Goal: Information Seeking & Learning: Learn about a topic

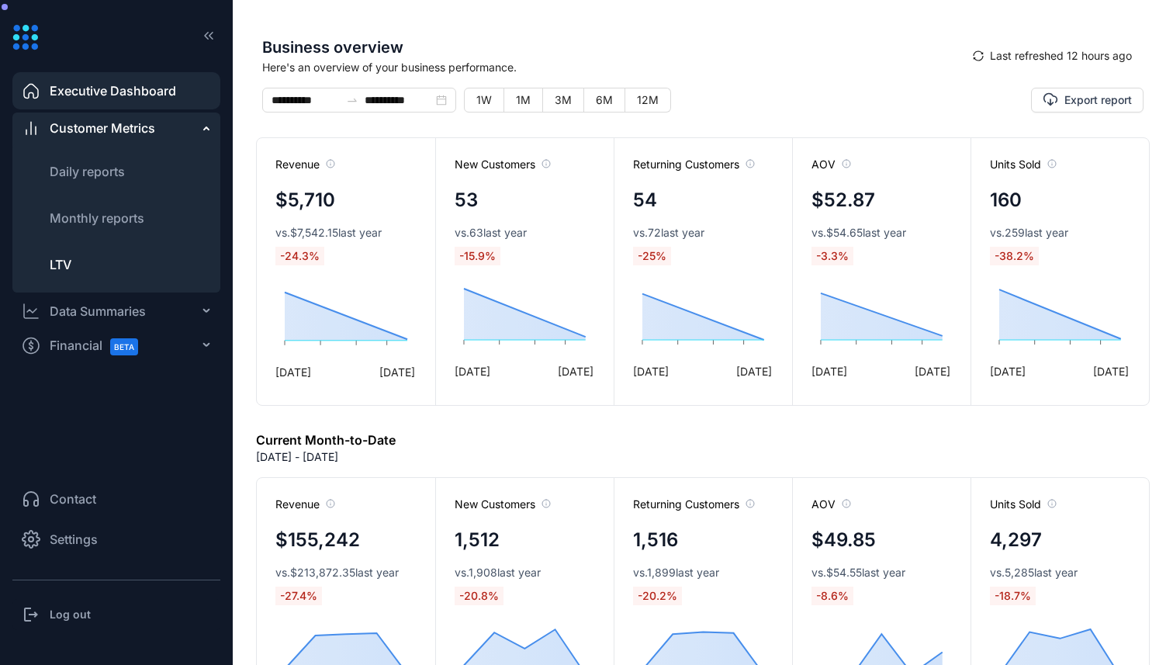
click at [115, 259] on li "LTV" at bounding box center [116, 264] width 208 height 37
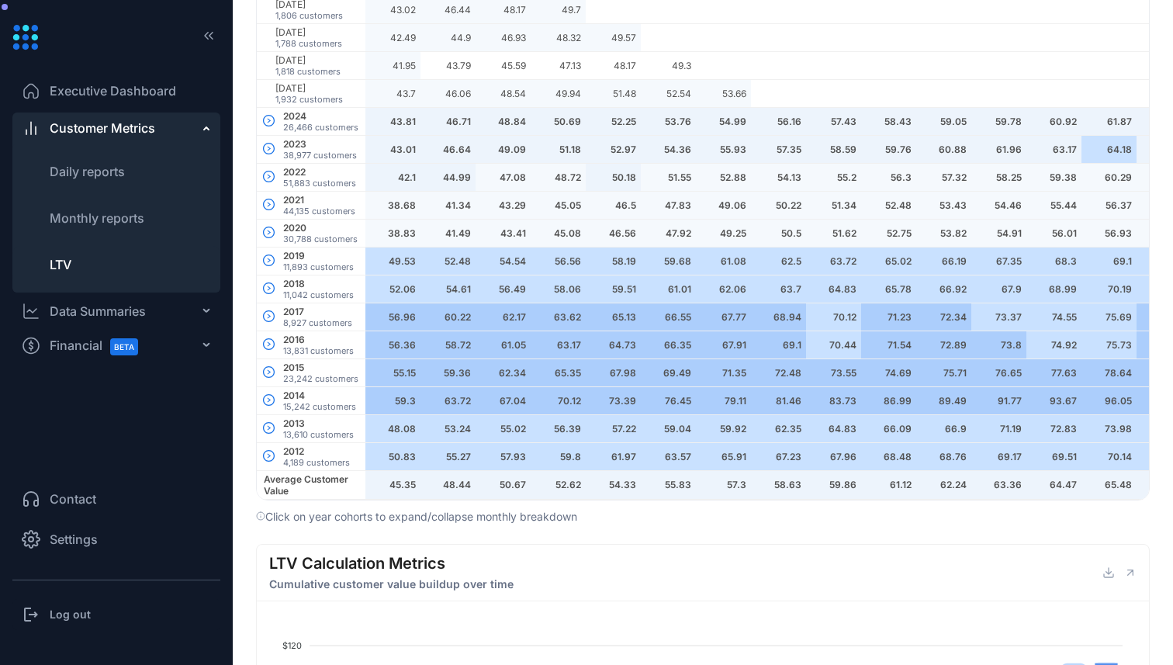
scroll to position [1041, 0]
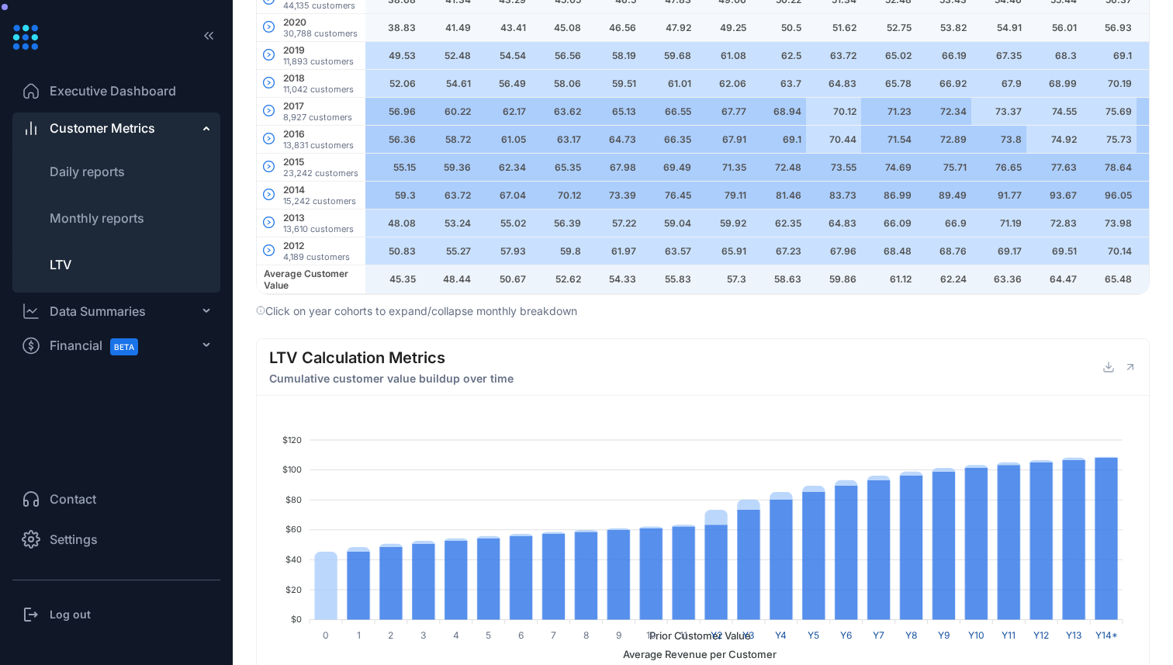
click at [129, 85] on span "Executive Dashboard" at bounding box center [113, 90] width 126 height 19
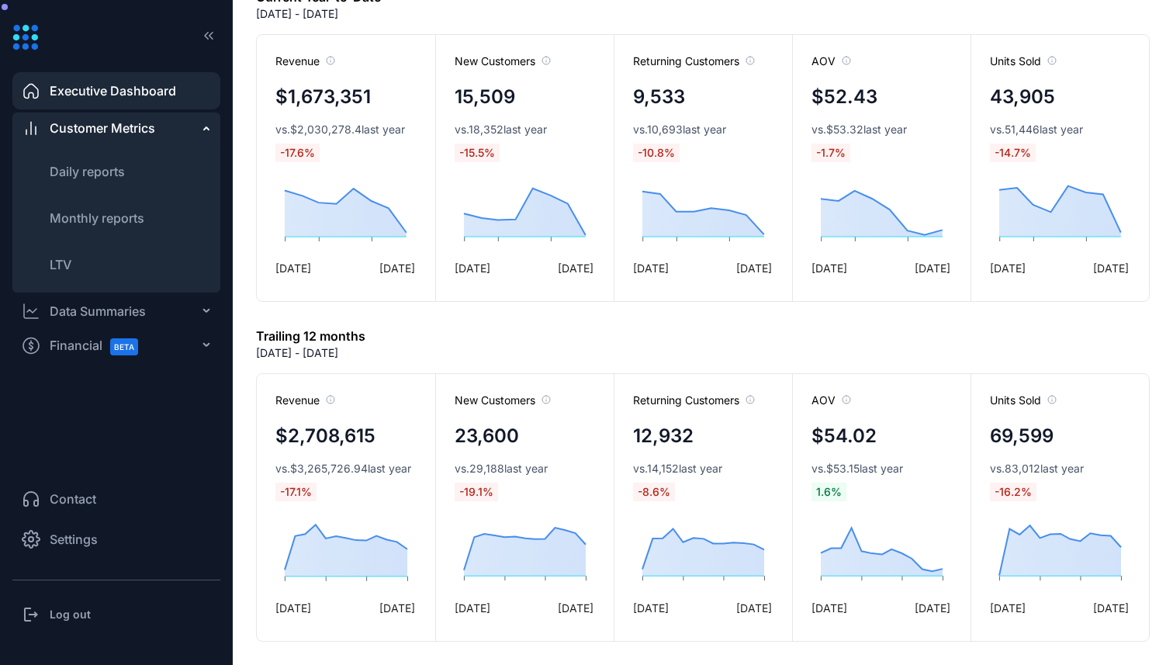
scroll to position [783, 0]
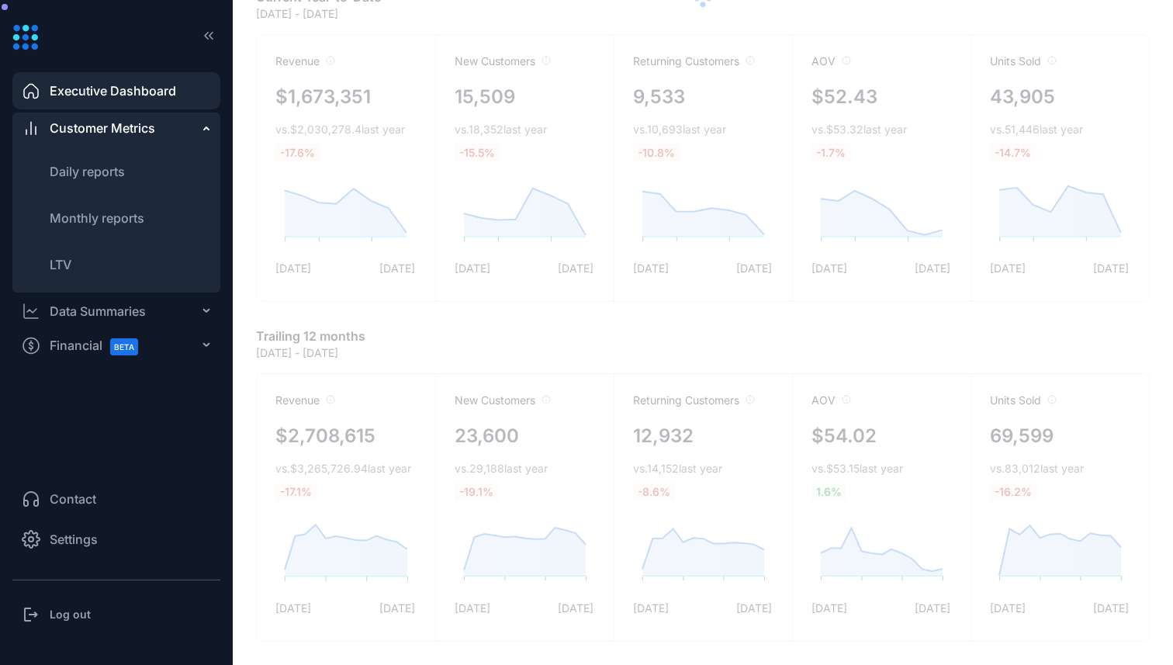
click at [81, 344] on span "Financial BETA" at bounding box center [101, 345] width 102 height 35
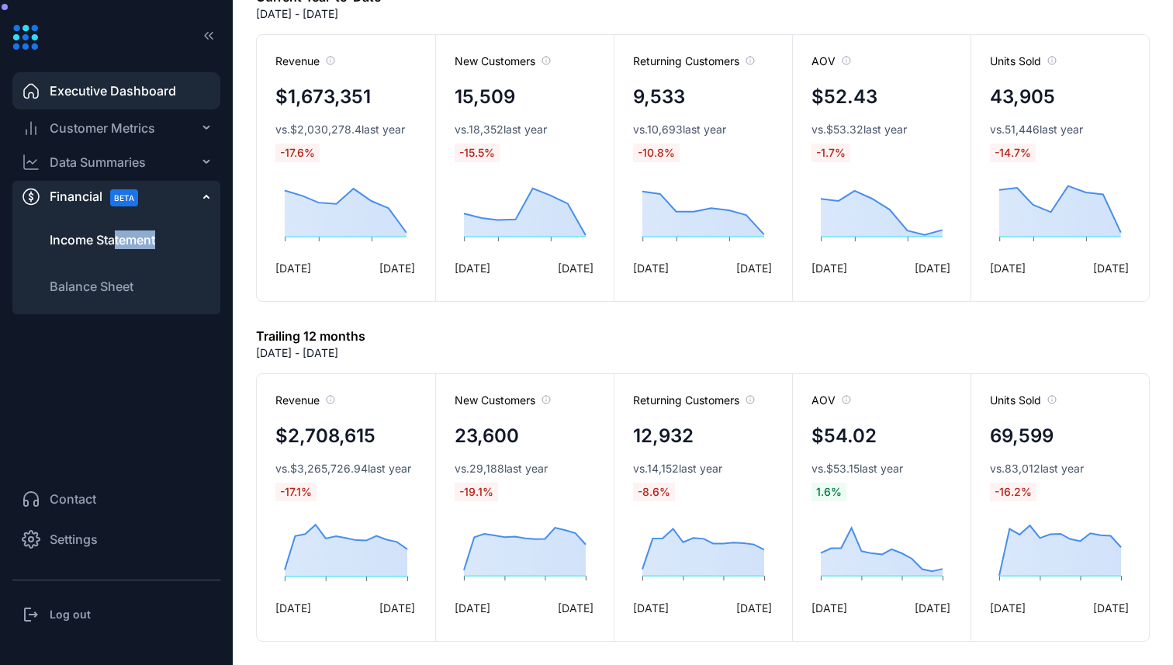
click at [116, 248] on li "Income Statement" at bounding box center [116, 239] width 208 height 37
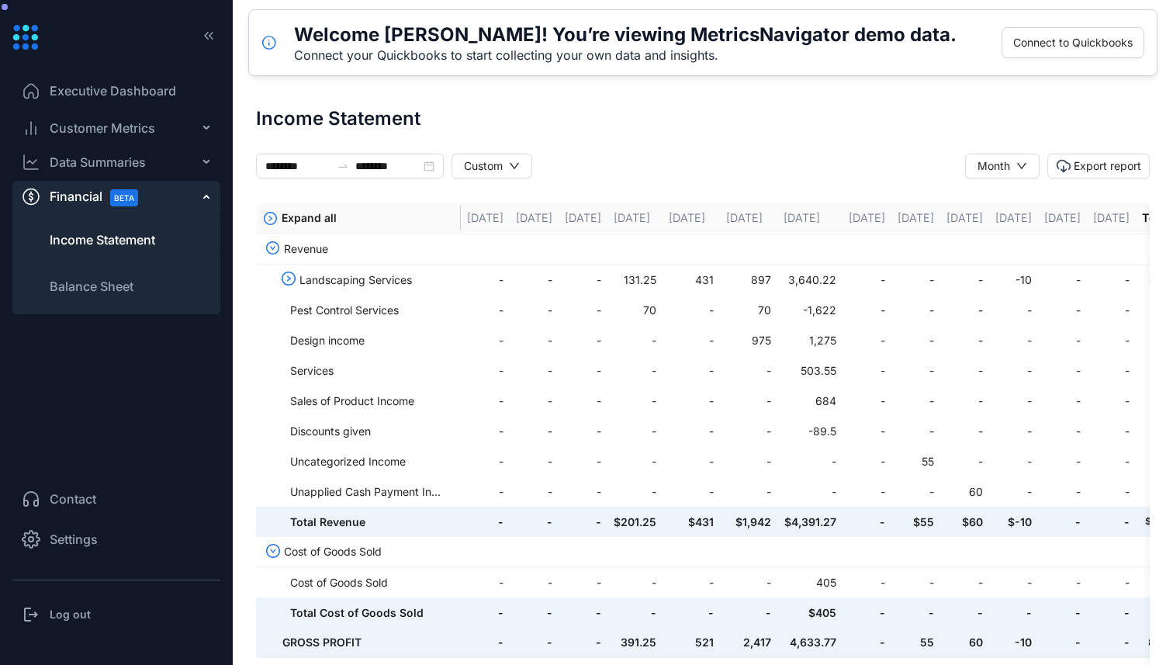
click at [119, 158] on div "Data Summaries" at bounding box center [98, 162] width 96 height 19
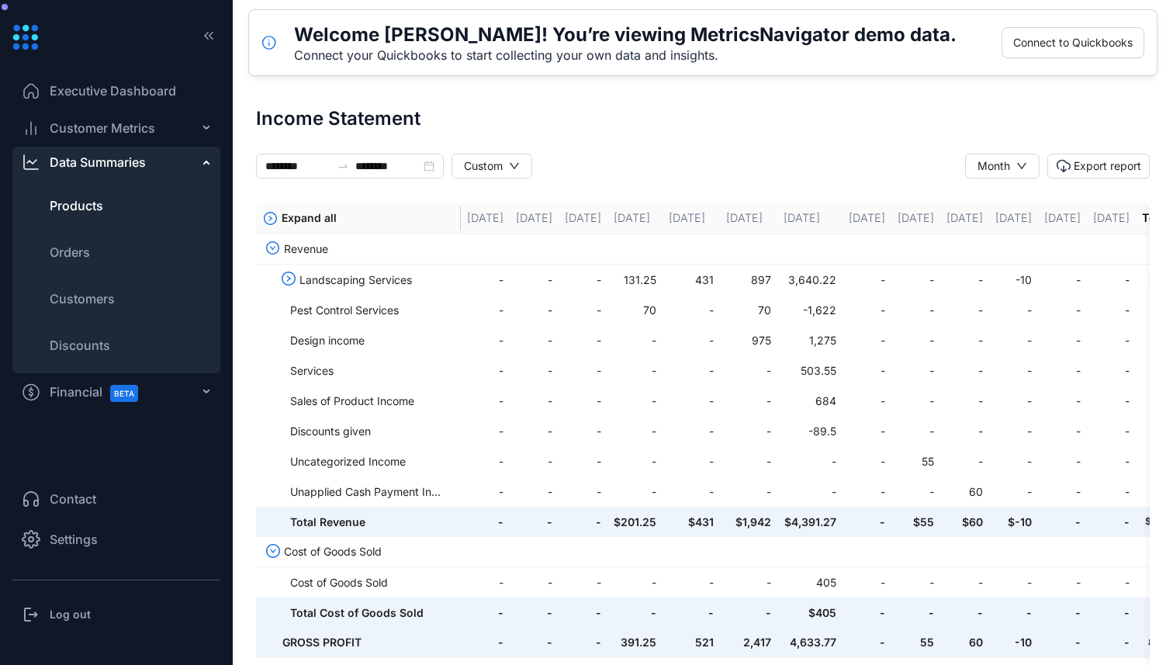
click at [95, 217] on li "Products" at bounding box center [116, 205] width 208 height 37
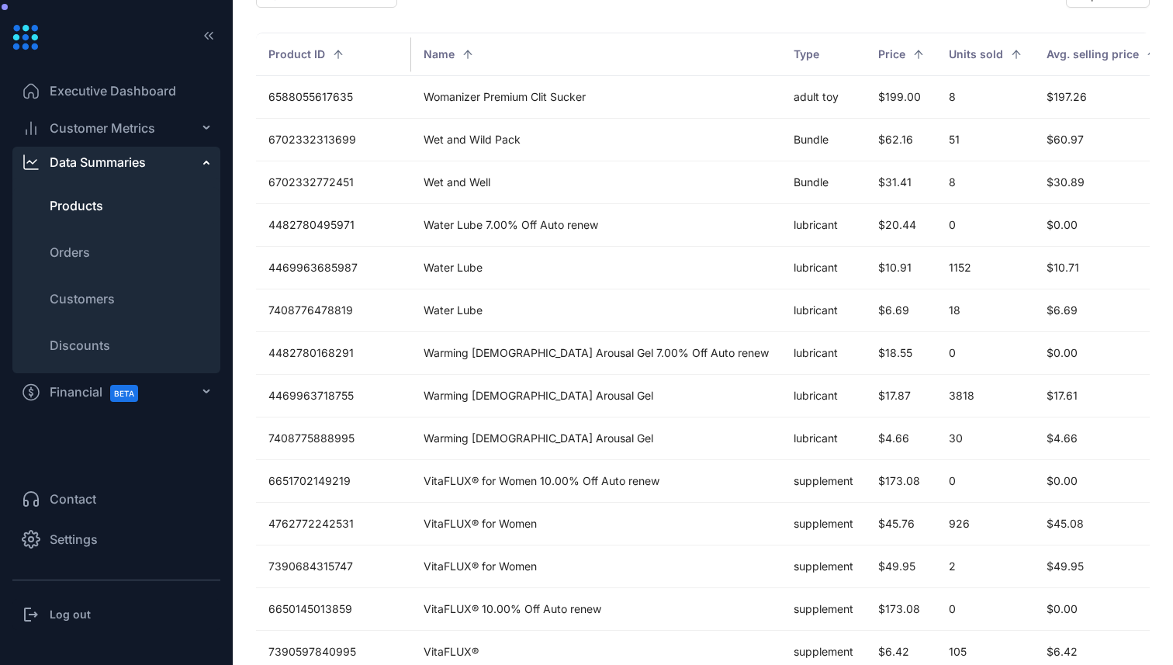
scroll to position [105, 0]
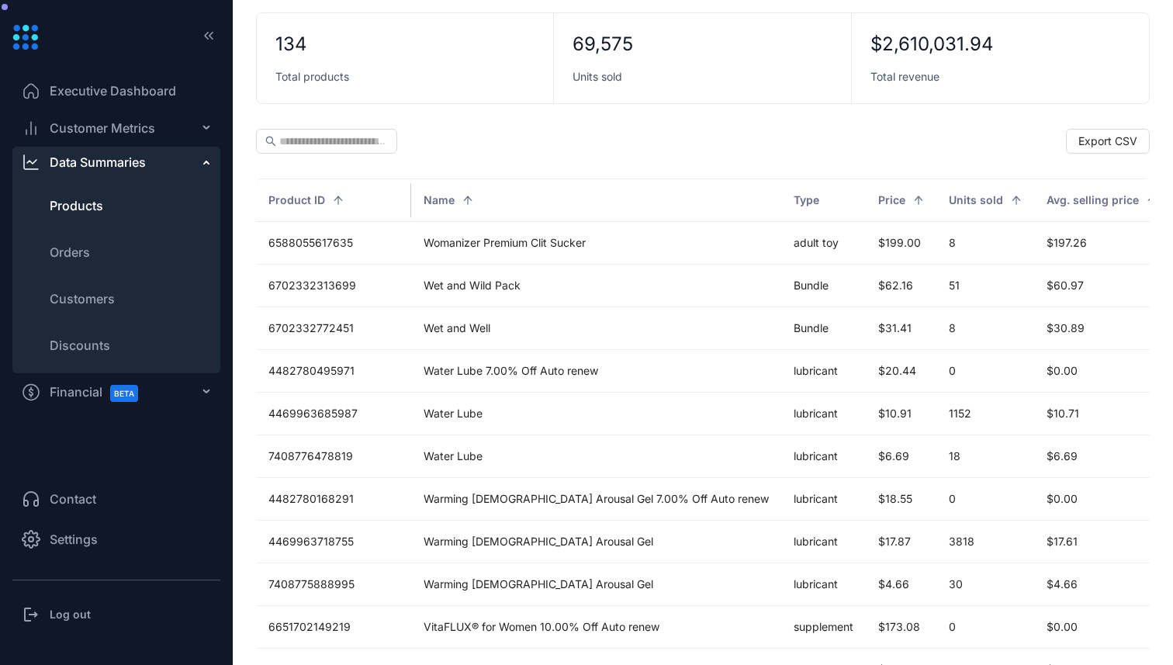
click at [119, 228] on ul "Products Orders Customers Discounts" at bounding box center [116, 275] width 208 height 195
click at [113, 260] on li "Orders" at bounding box center [116, 251] width 208 height 37
type input "**********"
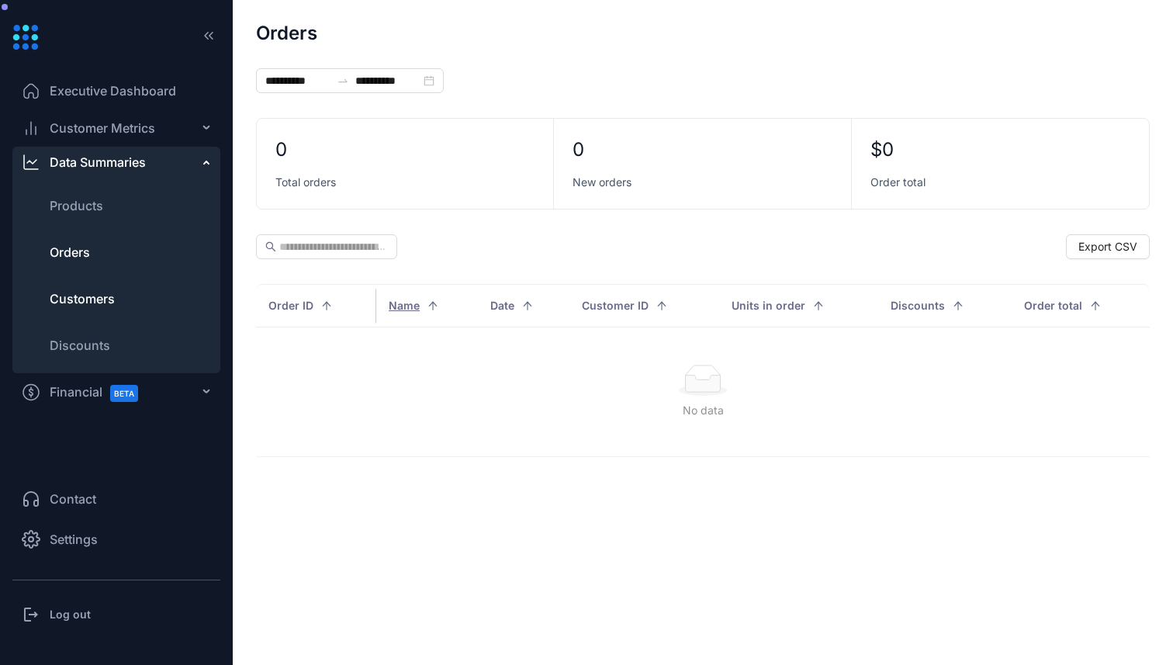
click at [82, 289] on span "Customers" at bounding box center [82, 298] width 65 height 19
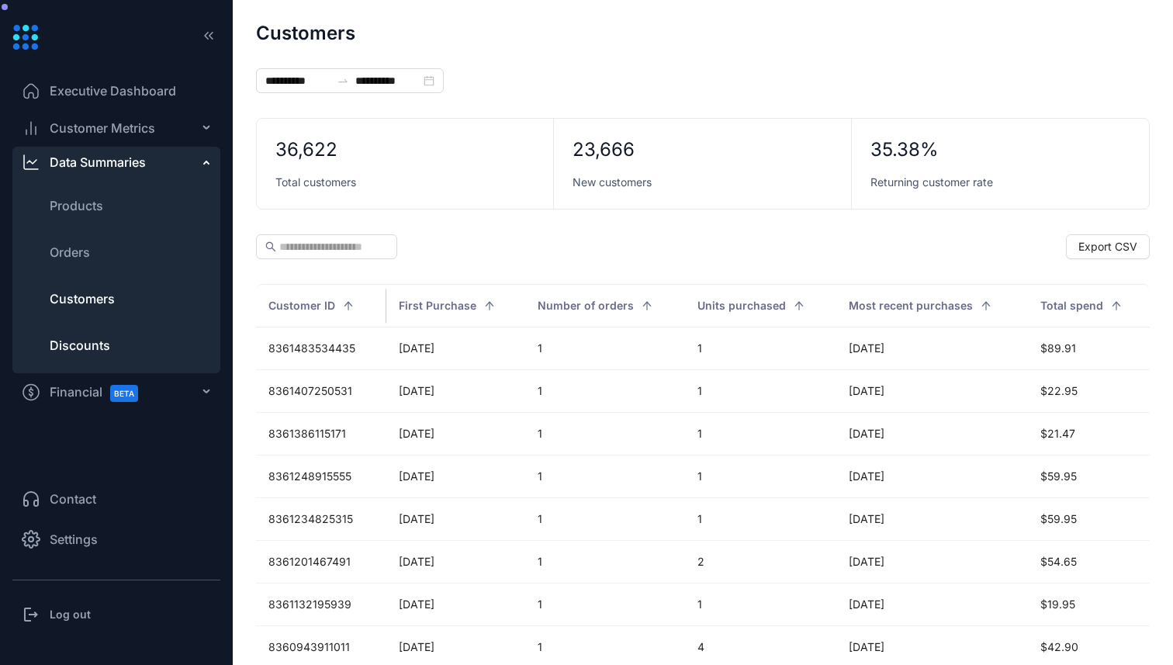
click at [95, 365] on ul "Products Orders Customers Discounts" at bounding box center [116, 275] width 208 height 195
click at [95, 353] on span "Discounts" at bounding box center [80, 345] width 60 height 19
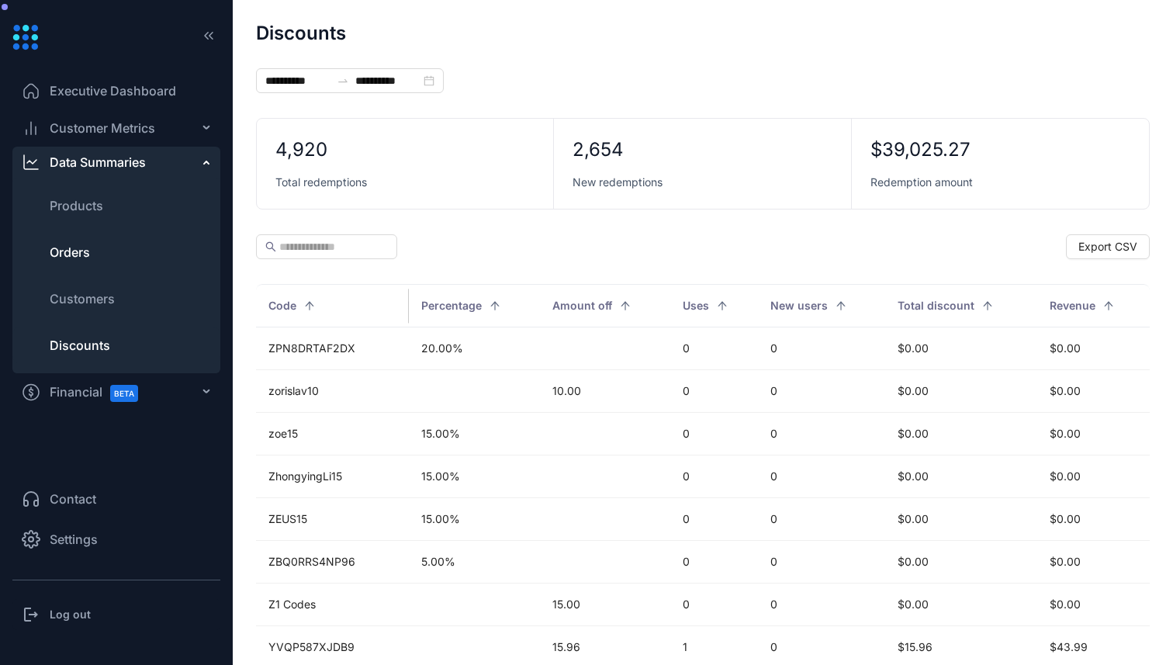
click at [102, 260] on li "Orders" at bounding box center [116, 251] width 208 height 37
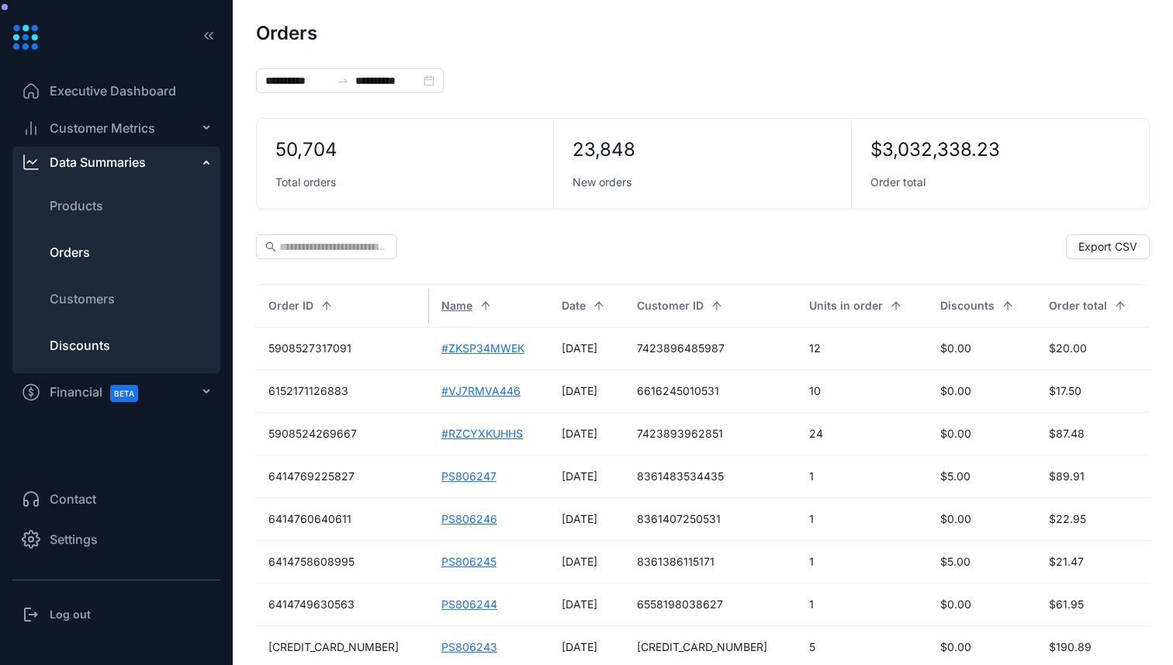
click at [127, 351] on li "Discounts" at bounding box center [116, 345] width 208 height 37
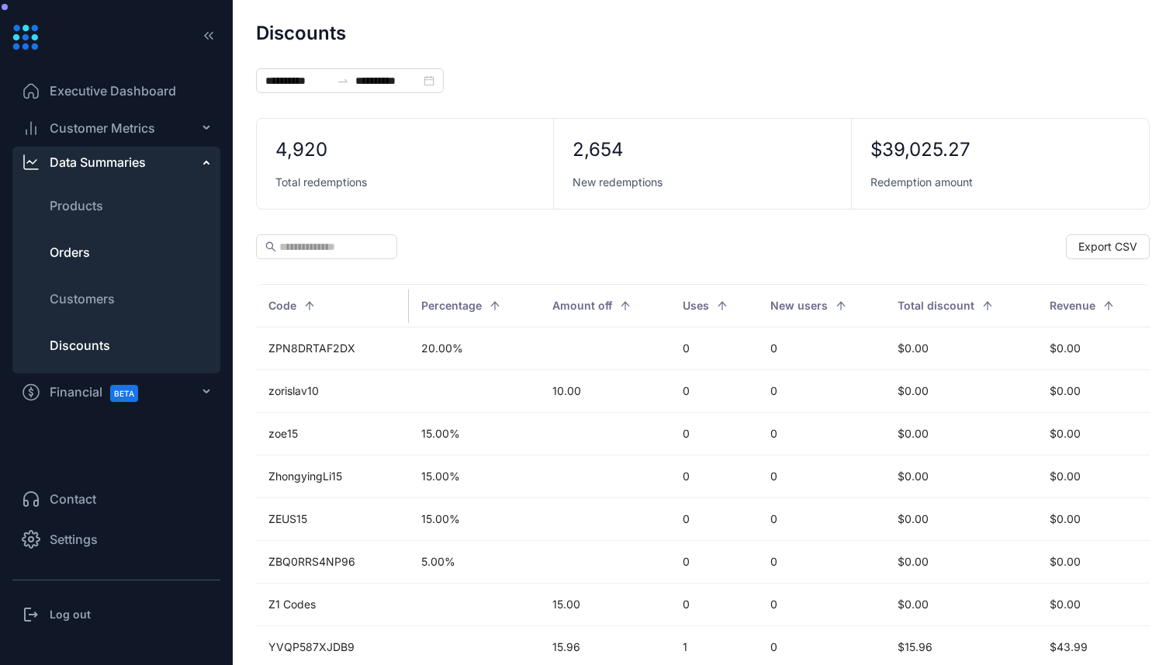
click at [103, 244] on li "Orders" at bounding box center [116, 251] width 208 height 37
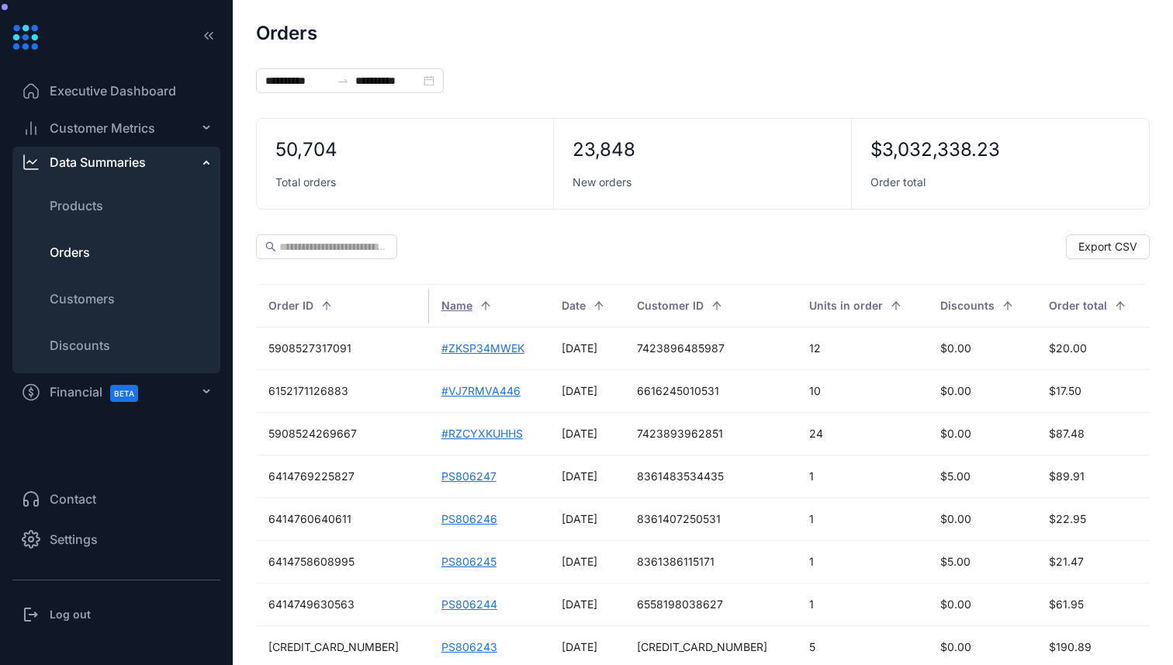
click at [107, 535] on li "Settings" at bounding box center [116, 538] width 208 height 37
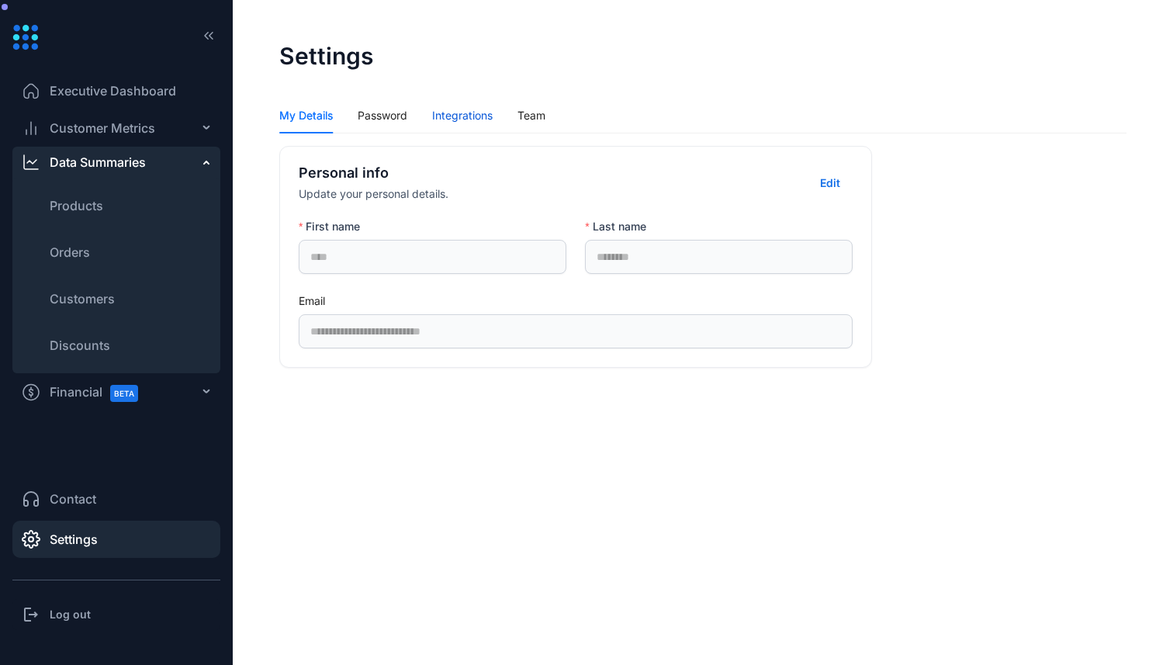
click at [473, 111] on div "Integrations" at bounding box center [462, 115] width 60 height 17
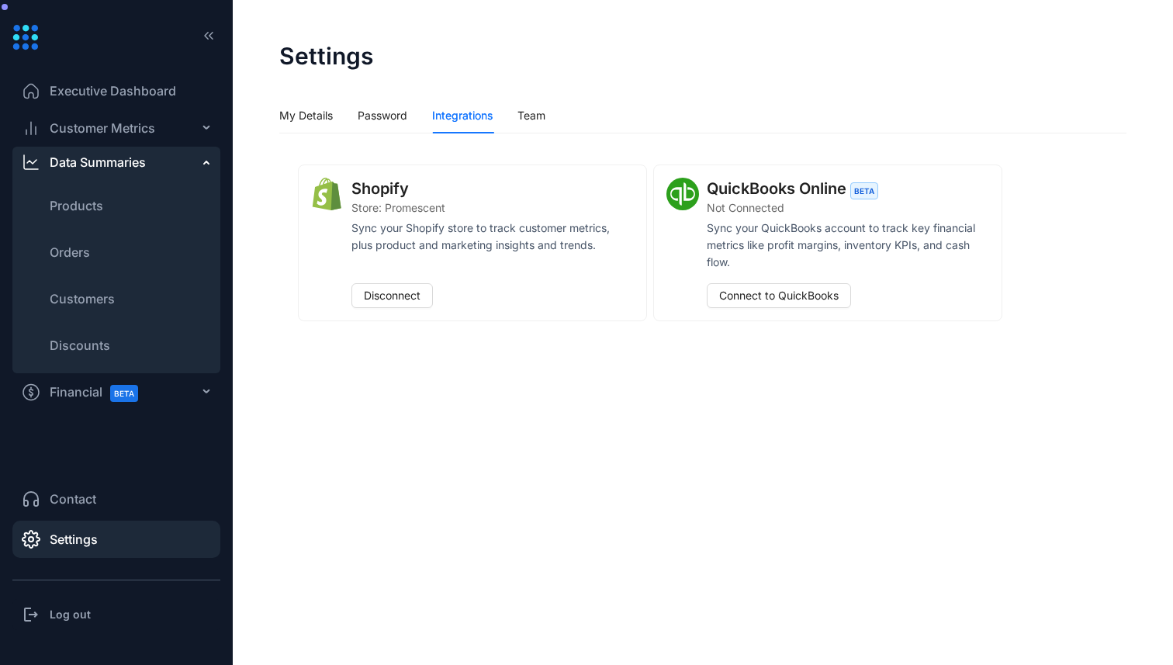
click at [398, 207] on span "Store: Promescent" at bounding box center [398, 207] width 94 height 17
copy span "Promescent"
click at [87, 135] on span "Customer Metrics" at bounding box center [102, 128] width 105 height 19
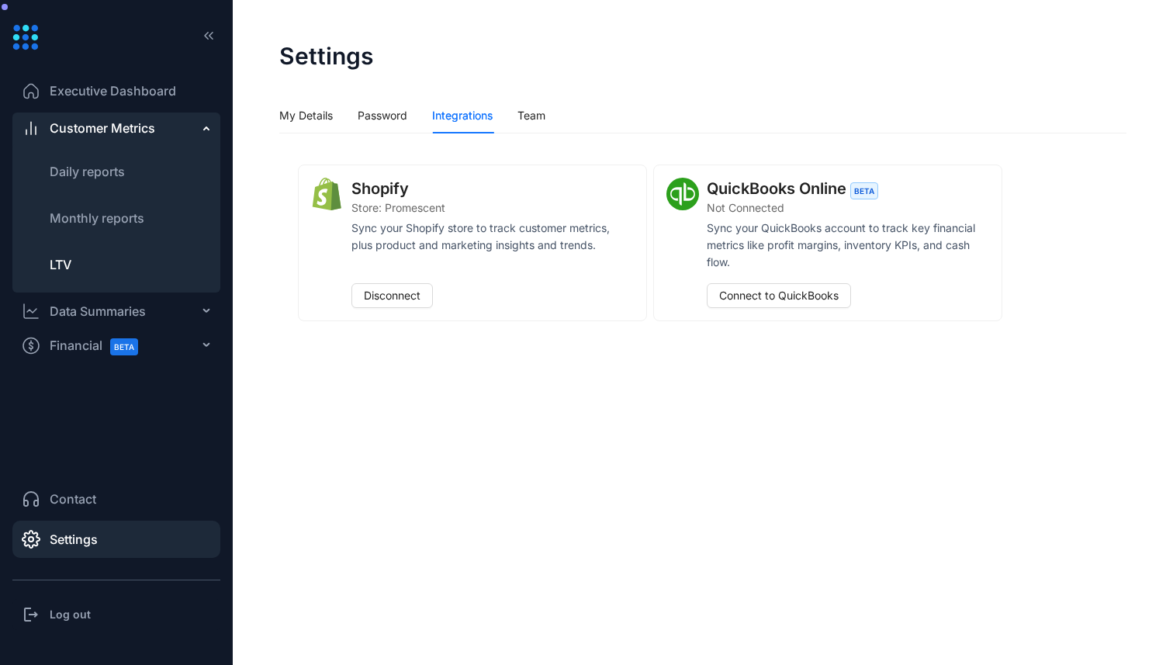
click at [85, 250] on li "LTV" at bounding box center [116, 264] width 208 height 37
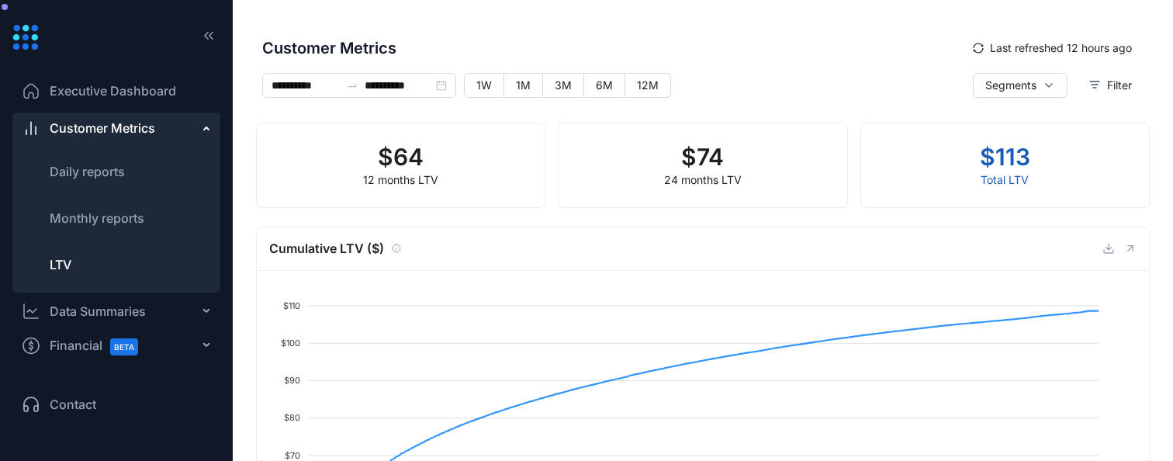
click at [143, 92] on span "Executive Dashboard" at bounding box center [113, 90] width 126 height 19
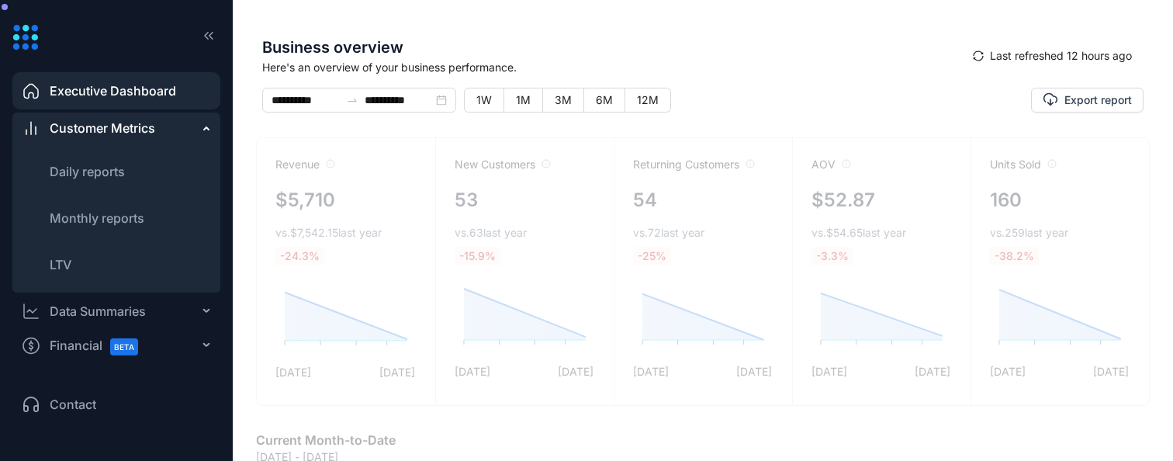
click at [97, 313] on div "Data Summaries" at bounding box center [98, 311] width 96 height 19
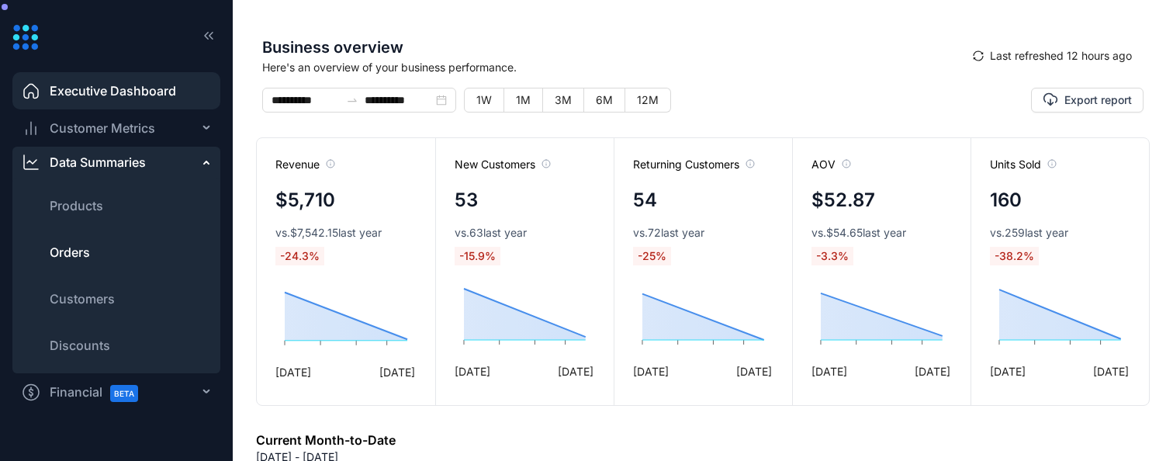
click at [97, 233] on li "Orders" at bounding box center [116, 251] width 208 height 37
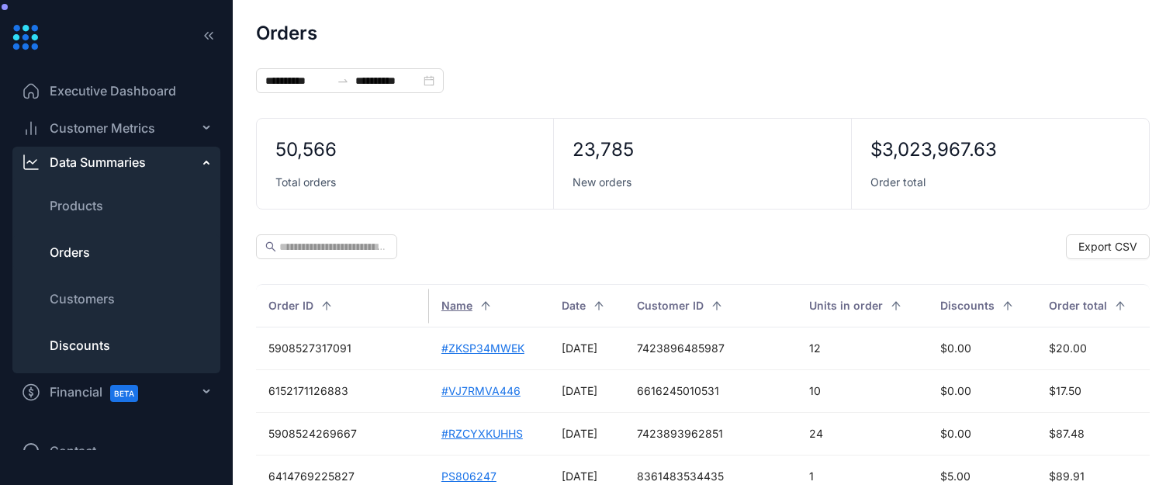
click at [127, 342] on li "Discounts" at bounding box center [116, 345] width 208 height 37
type input "**********"
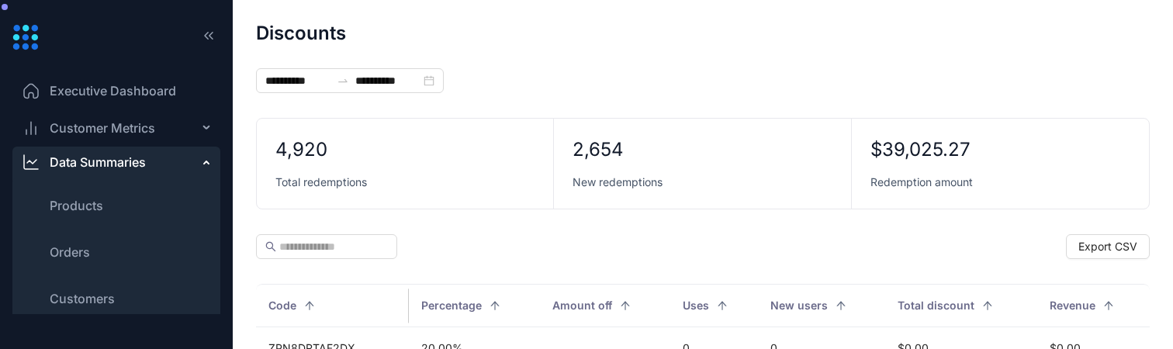
click at [126, 131] on span "Customer Metrics" at bounding box center [102, 128] width 105 height 19
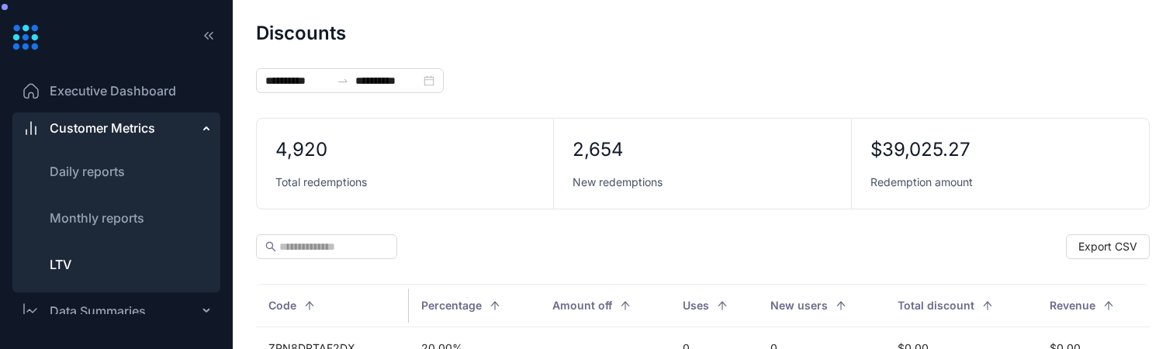
click at [94, 264] on li "LTV" at bounding box center [116, 264] width 208 height 37
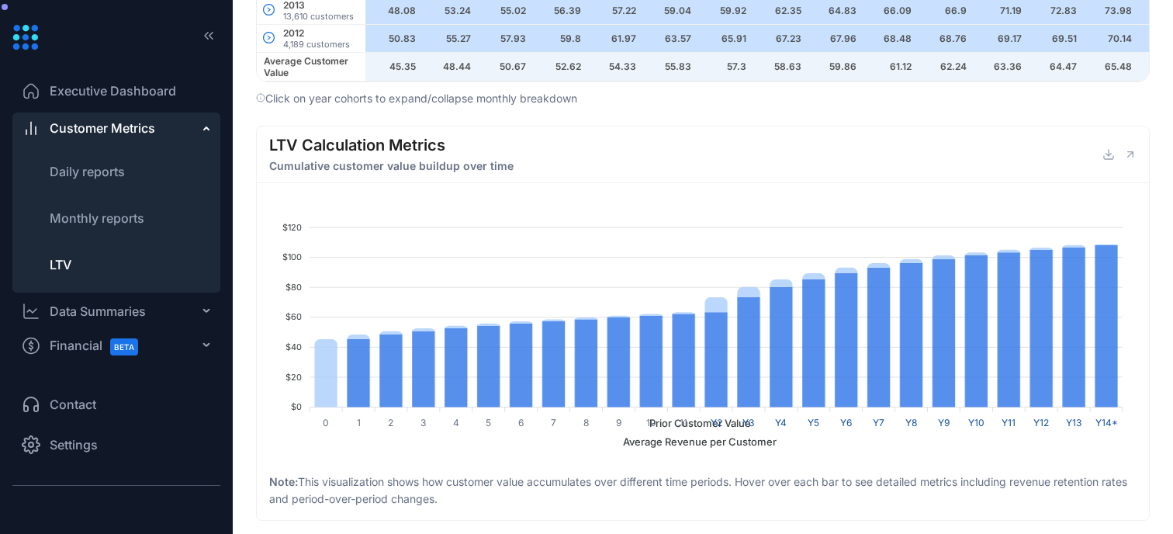
scroll to position [1397, 0]
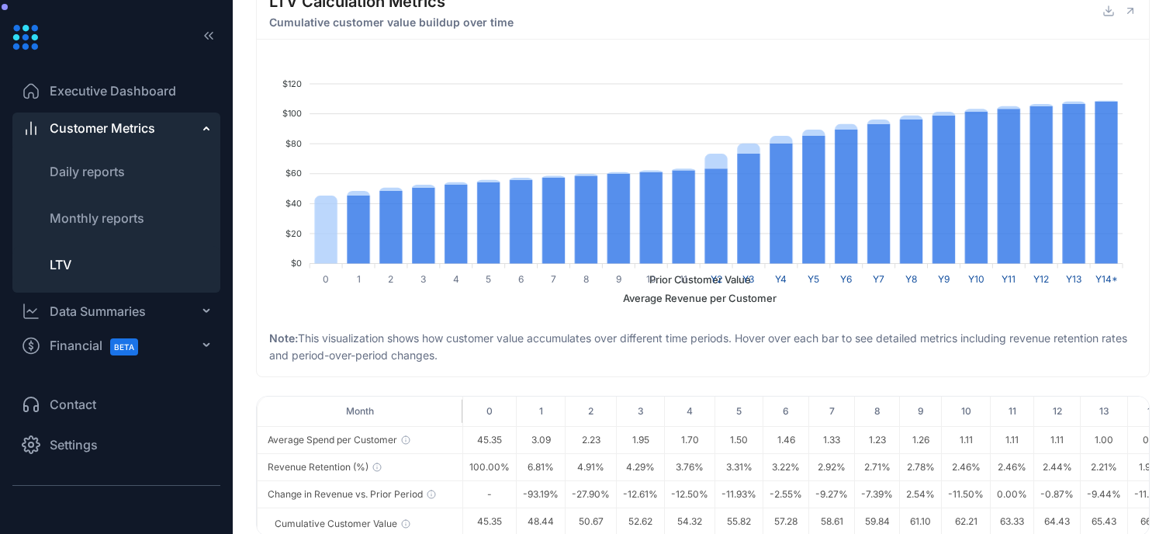
click at [693, 292] on span "Average Revenue per Customer" at bounding box center [693, 298] width 165 height 12
click at [638, 274] on span "Prior Customer Value" at bounding box center [694, 279] width 113 height 12
click at [638, 275] on span "Prior Customer Value" at bounding box center [694, 279] width 113 height 12
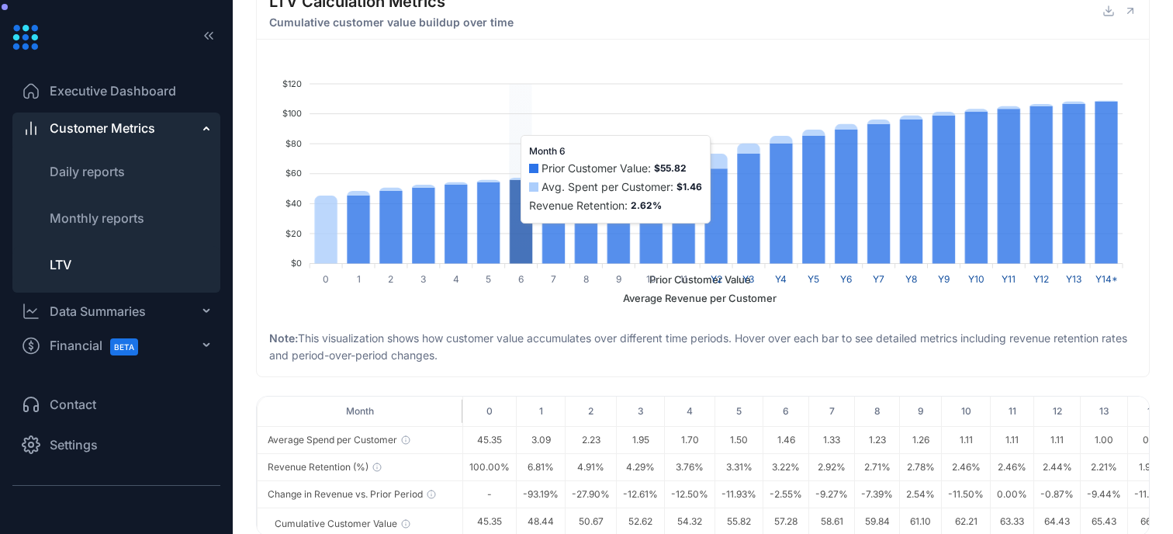
click at [527, 203] on icon at bounding box center [521, 222] width 22 height 84
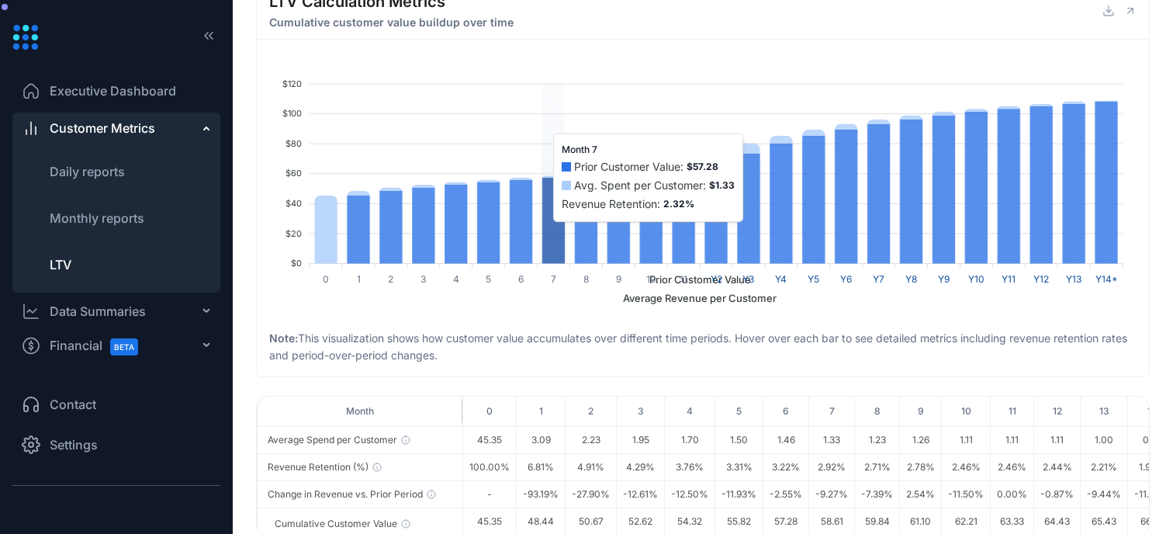
click at [552, 209] on icon at bounding box center [553, 221] width 22 height 86
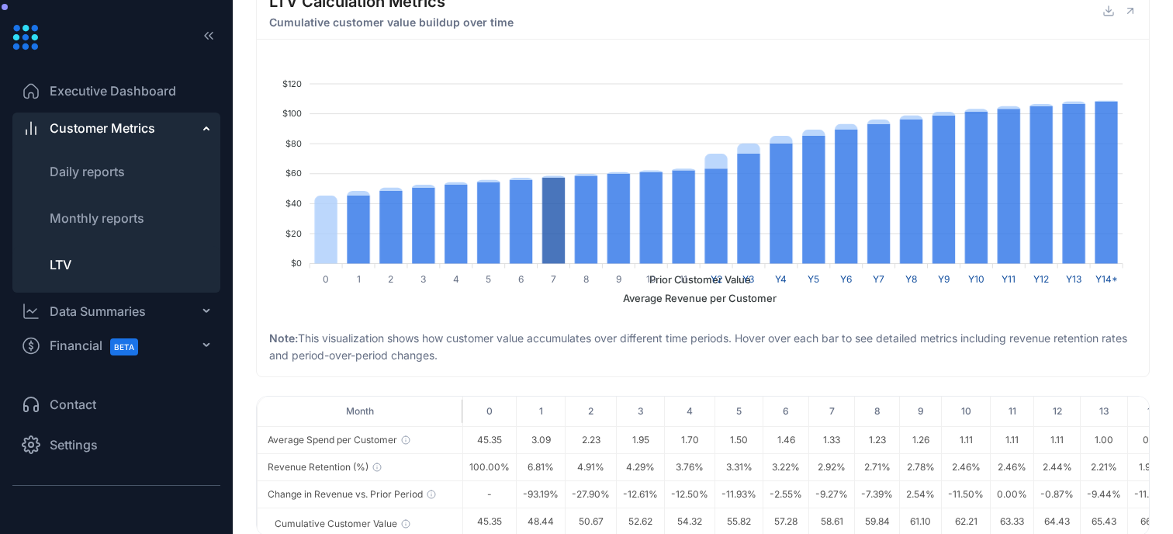
click at [638, 275] on span "Prior Customer Value" at bounding box center [694, 279] width 113 height 12
click at [688, 292] on span "Average Revenue per Customer" at bounding box center [693, 298] width 165 height 12
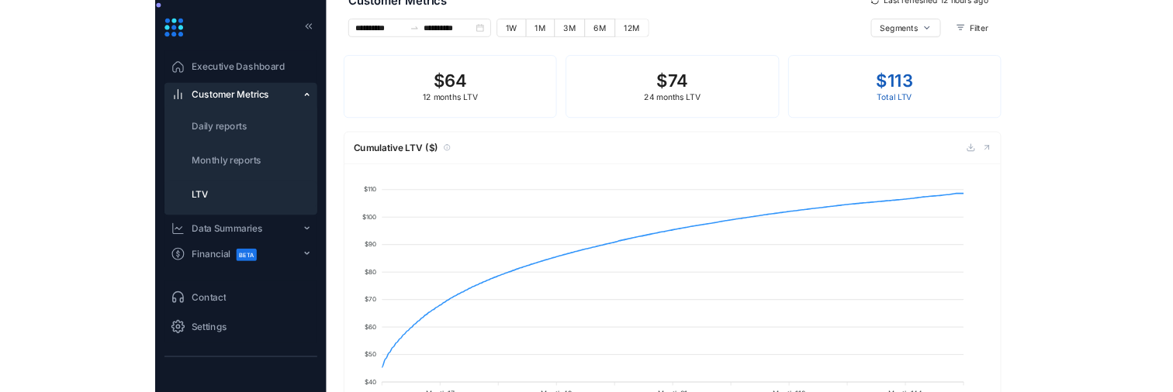
scroll to position [0, 0]
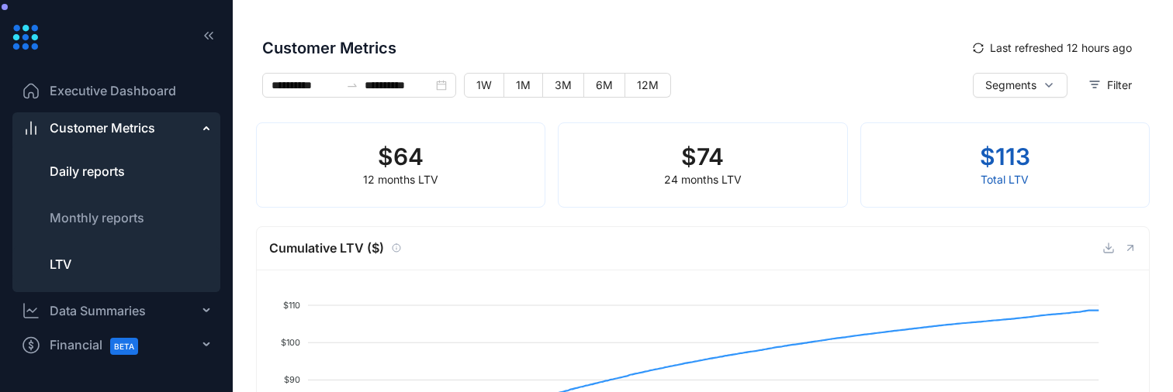
click at [93, 309] on div "Data Summaries" at bounding box center [98, 311] width 96 height 19
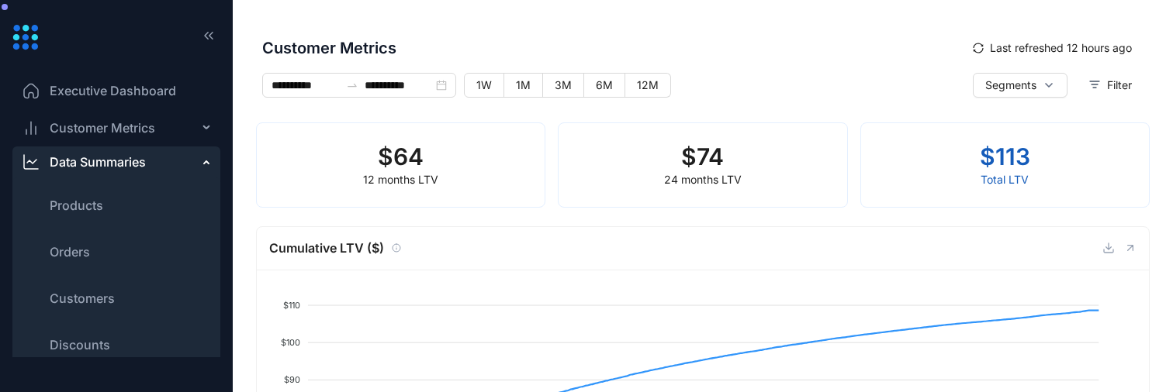
click at [102, 230] on ul "Products Orders Customers Discounts" at bounding box center [116, 275] width 208 height 195
click at [102, 243] on li "Orders" at bounding box center [116, 251] width 208 height 37
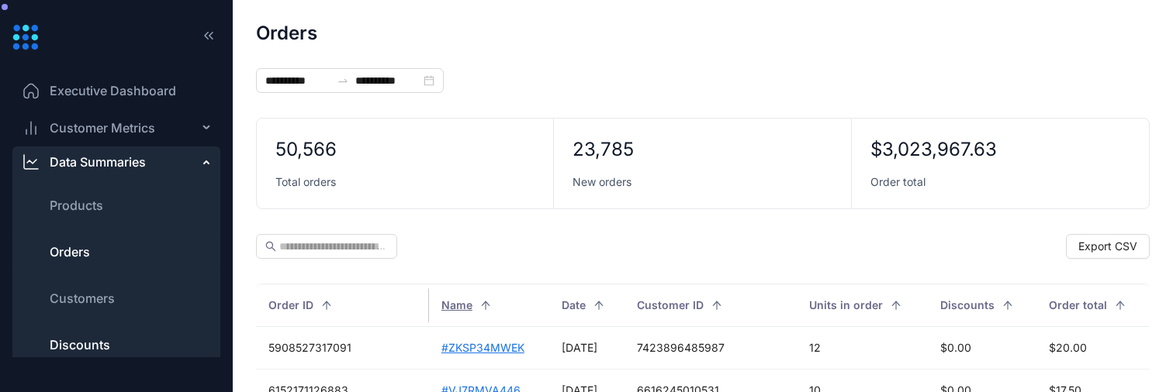
click at [87, 332] on li "Discounts" at bounding box center [116, 345] width 208 height 37
type input "**********"
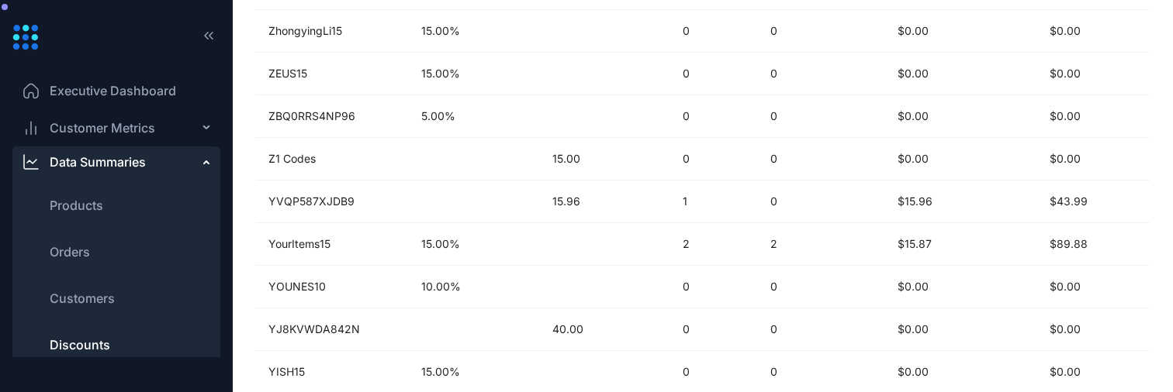
scroll to position [489, 0]
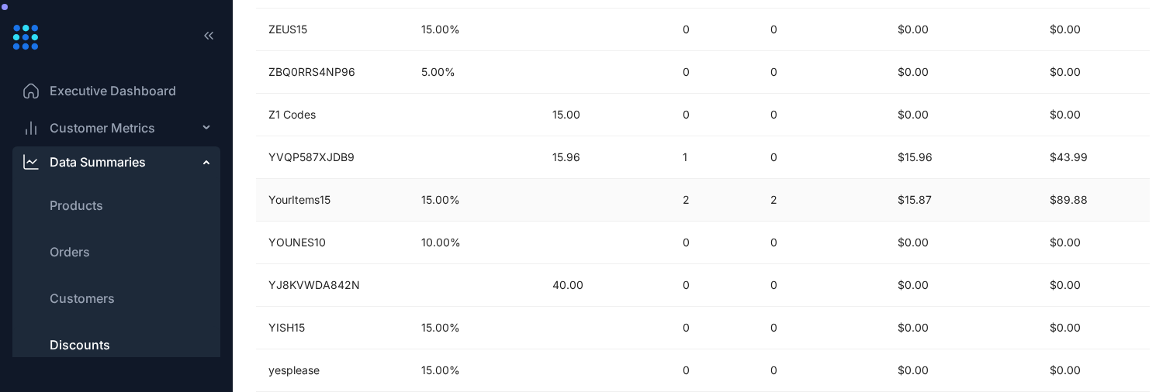
click at [758, 200] on td "2" at bounding box center [821, 200] width 127 height 43
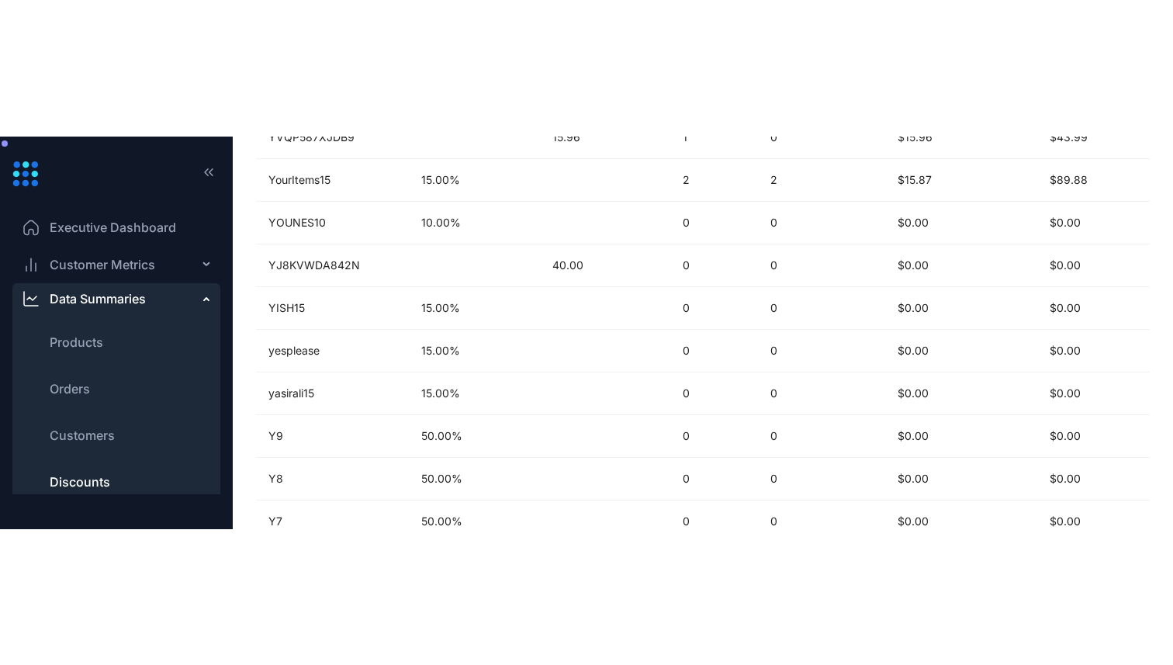
scroll to position [203, 0]
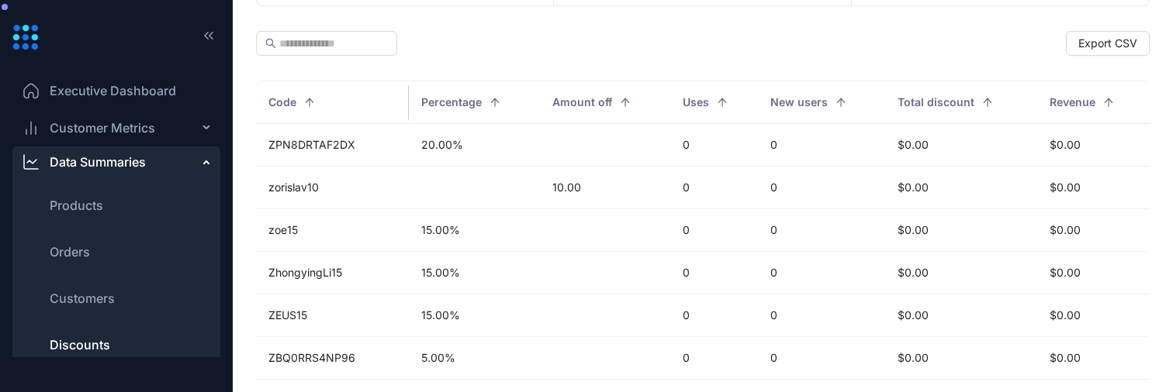
click at [115, 128] on span "Customer Metrics" at bounding box center [102, 128] width 105 height 19
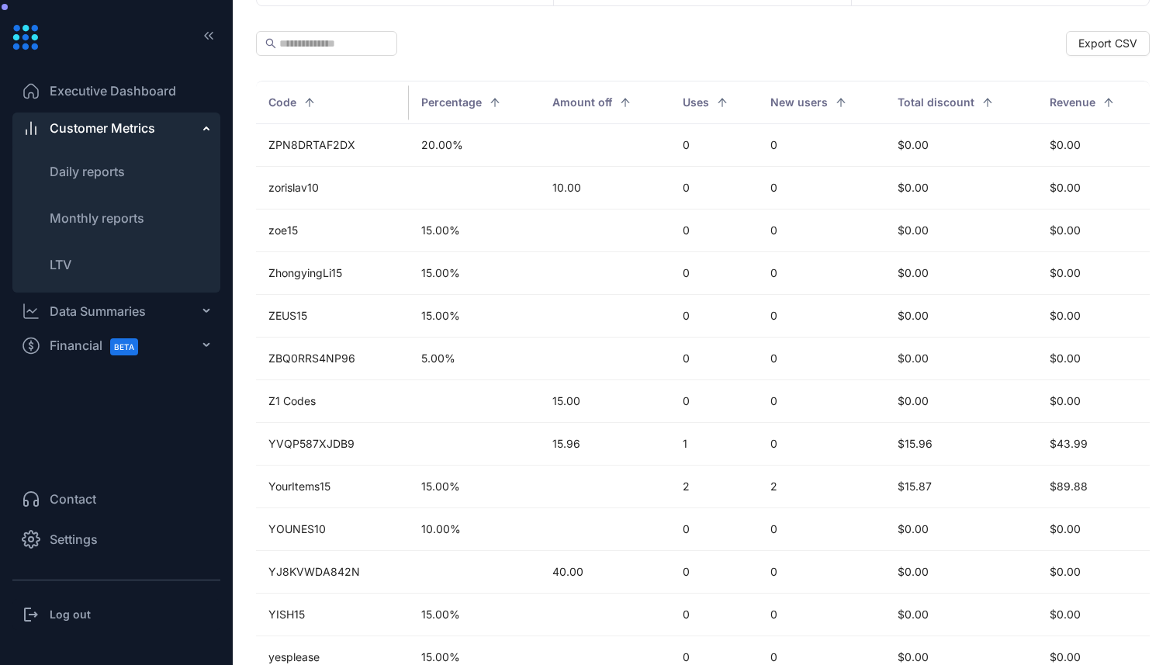
click at [96, 605] on div "Log out" at bounding box center [116, 614] width 208 height 31
